Goal: Task Accomplishment & Management: Manage account settings

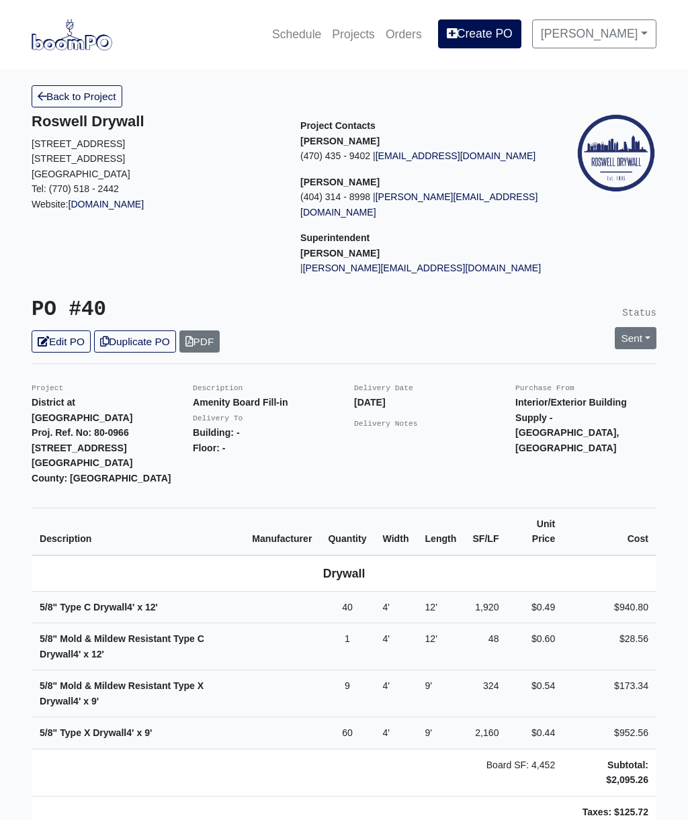
click at [73, 331] on link "Edit PO" at bounding box center [61, 342] width 59 height 22
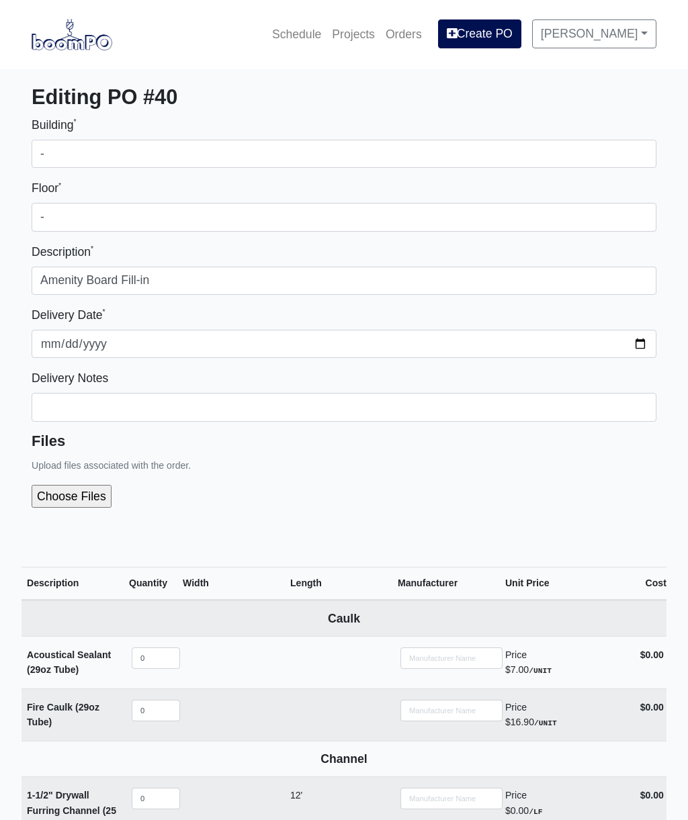
select select
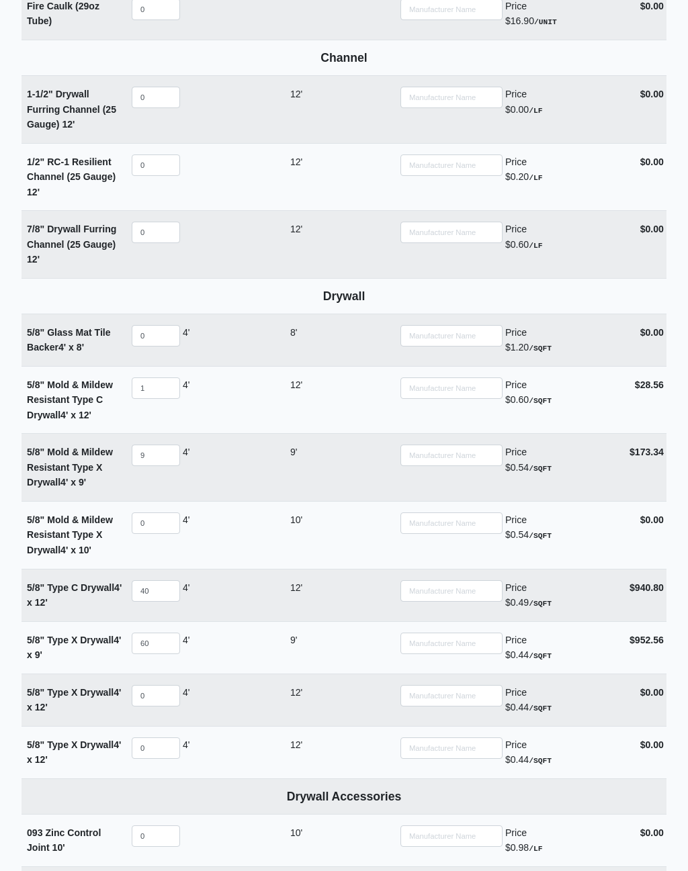
scroll to position [702, 0]
click at [157, 685] on input "0" at bounding box center [156, 695] width 48 height 21
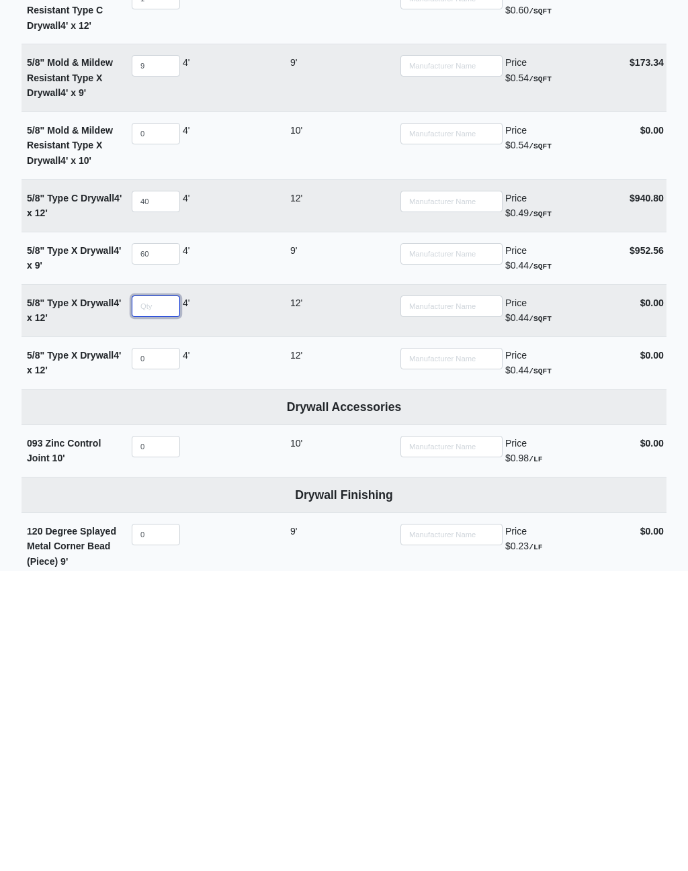
type input "2"
select select
type input "20"
select select
type input "20"
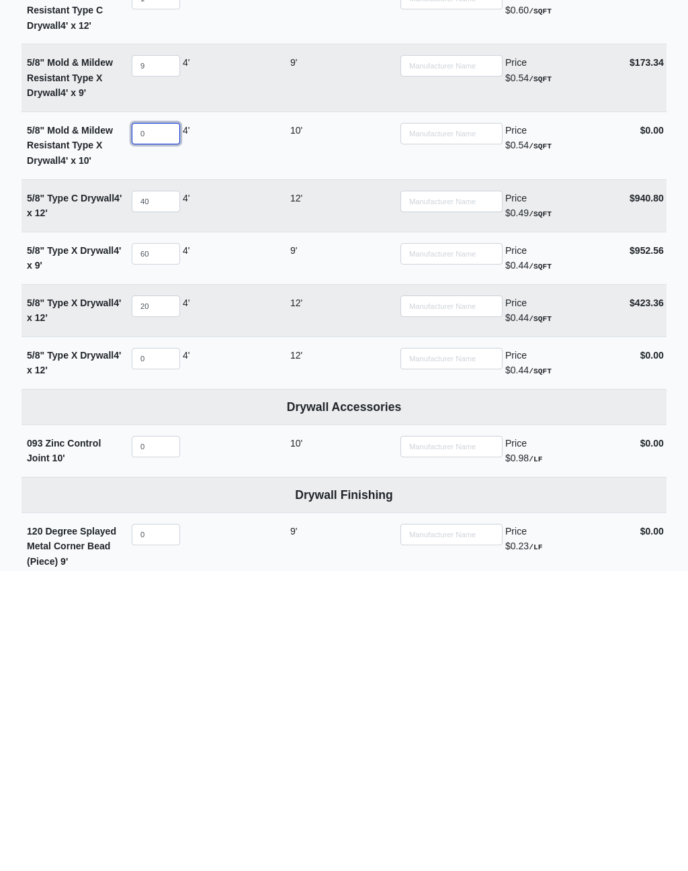
click at [156, 423] on input "0" at bounding box center [156, 433] width 48 height 21
type input "1"
select select
type input "10"
select select
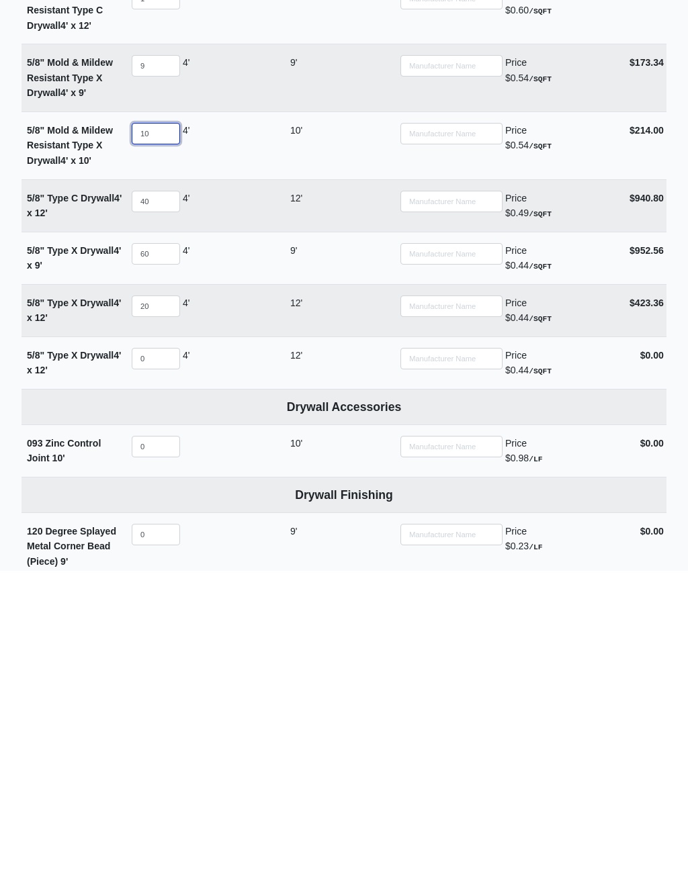
type input "10"
click at [155, 596] on input "20" at bounding box center [156, 606] width 48 height 21
click at [67, 596] on div "5/8" Type X Drywall 4' x 12'" at bounding box center [75, 611] width 97 height 30
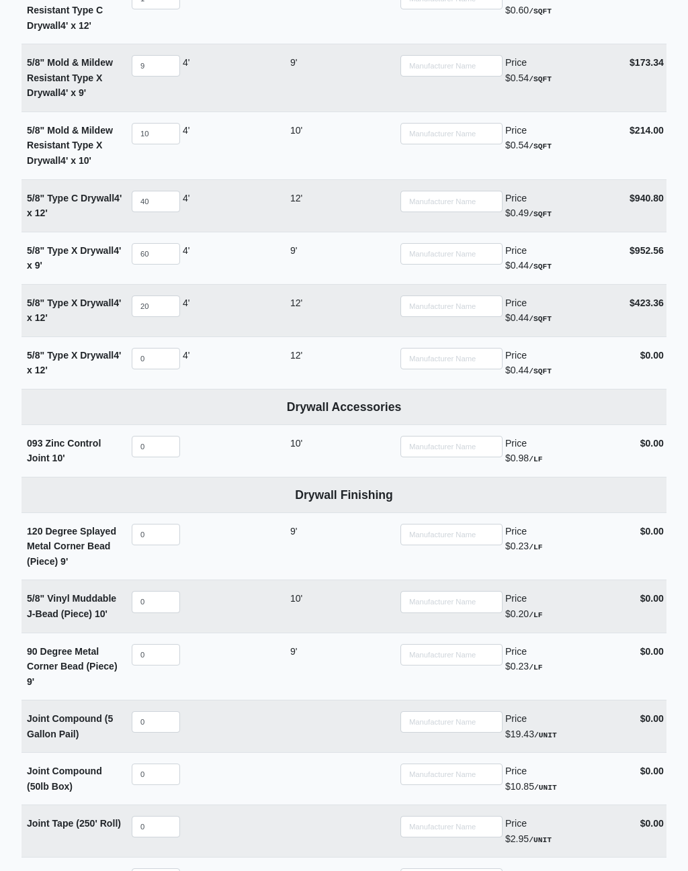
click at [48, 312] on span "12'" at bounding box center [41, 317] width 13 height 11
click at [155, 297] on input "20" at bounding box center [156, 306] width 48 height 21
type input "2"
select select
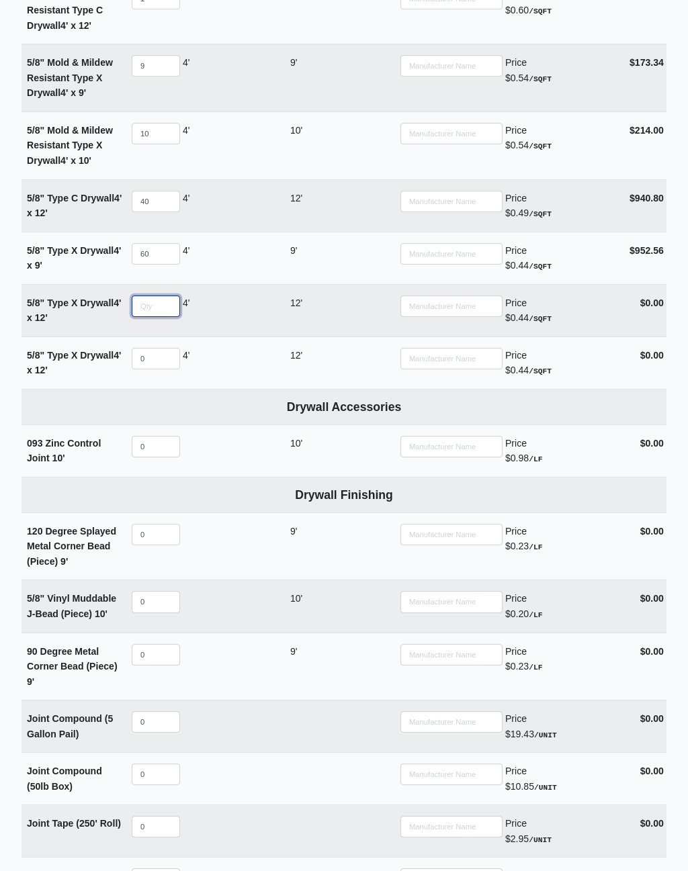
type input "3"
select select
type input "36"
select select
type input "36"
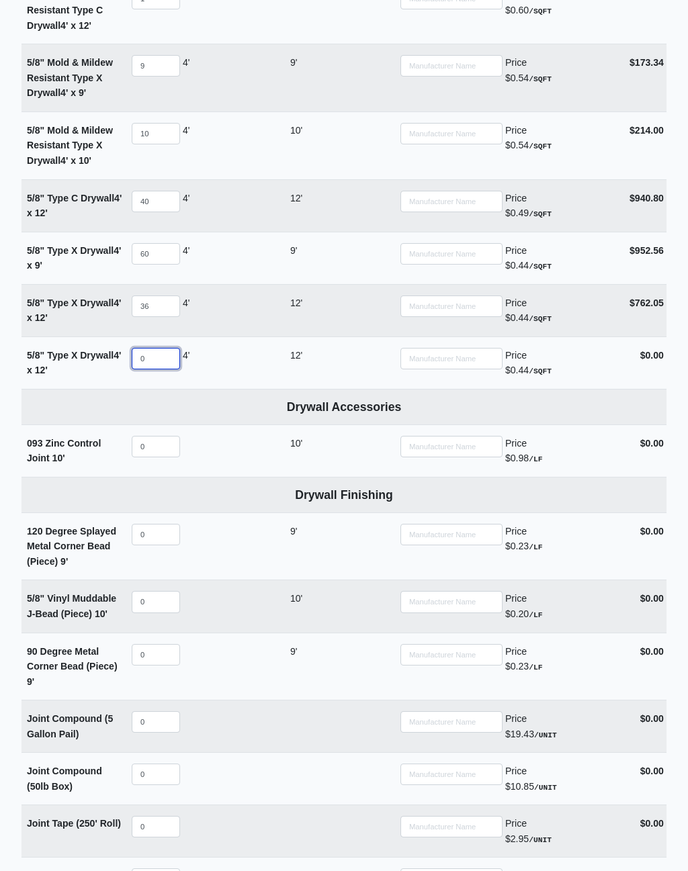
click at [155, 348] on input "0" at bounding box center [156, 358] width 48 height 21
type input "2"
select select
type input "20"
select select
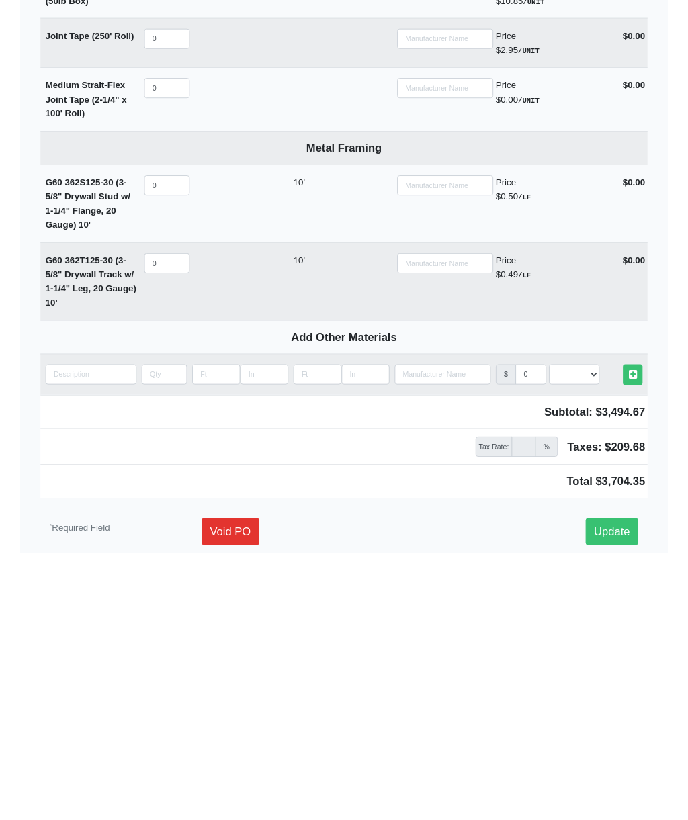
scroll to position [1635, 0]
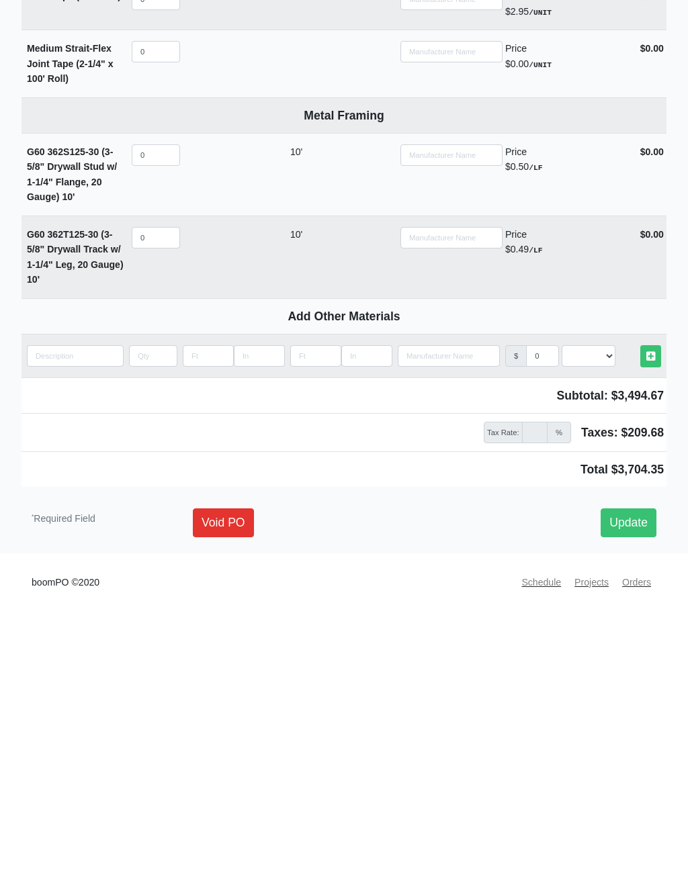
type input "20"
click at [155, 511] on input "0" at bounding box center [156, 521] width 48 height 21
click at [631, 792] on link "Update" at bounding box center [629, 806] width 56 height 28
type input "0"
